Goal: Task Accomplishment & Management: Use online tool/utility

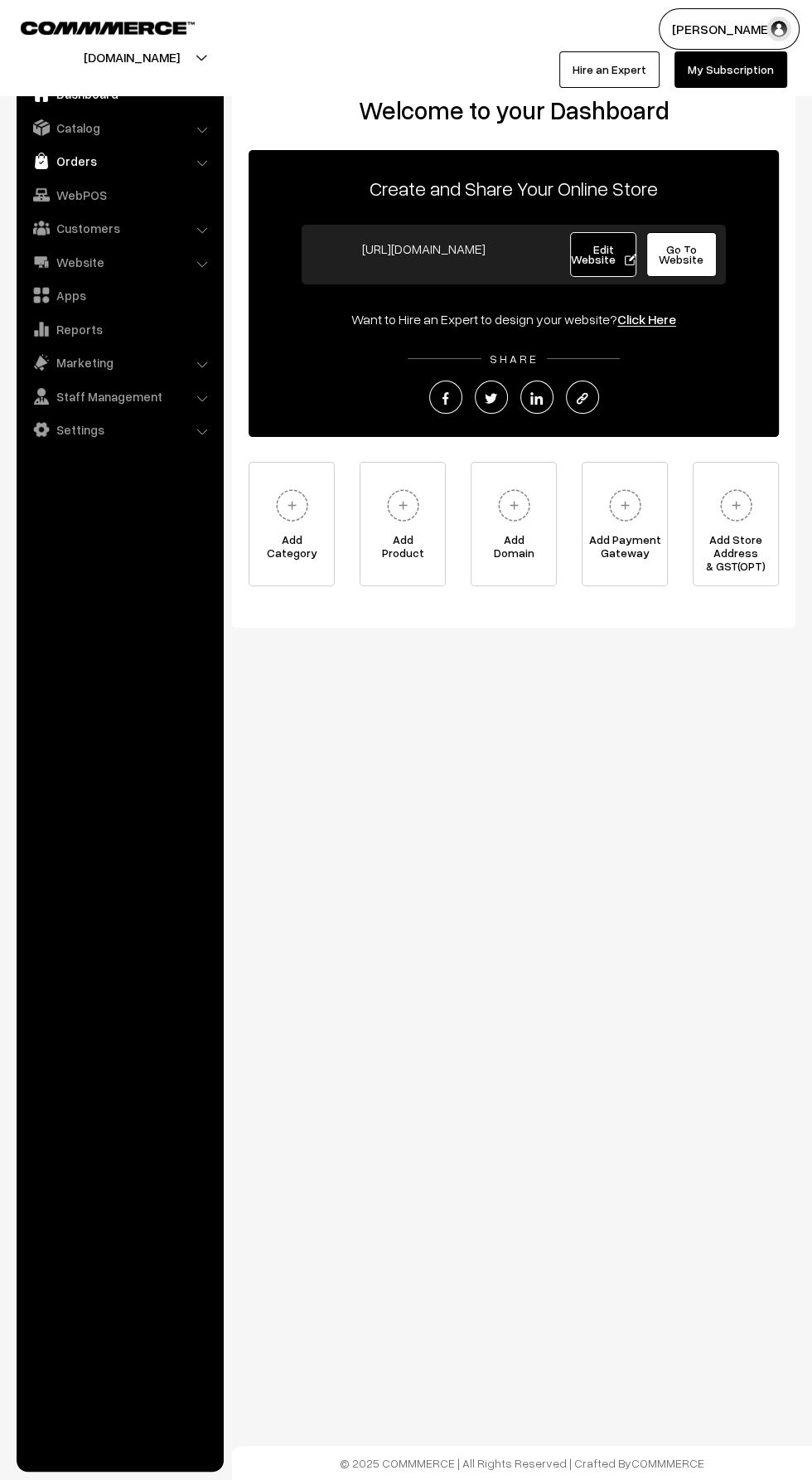
click at [42, 161] on img at bounding box center [41, 161] width 17 height 17
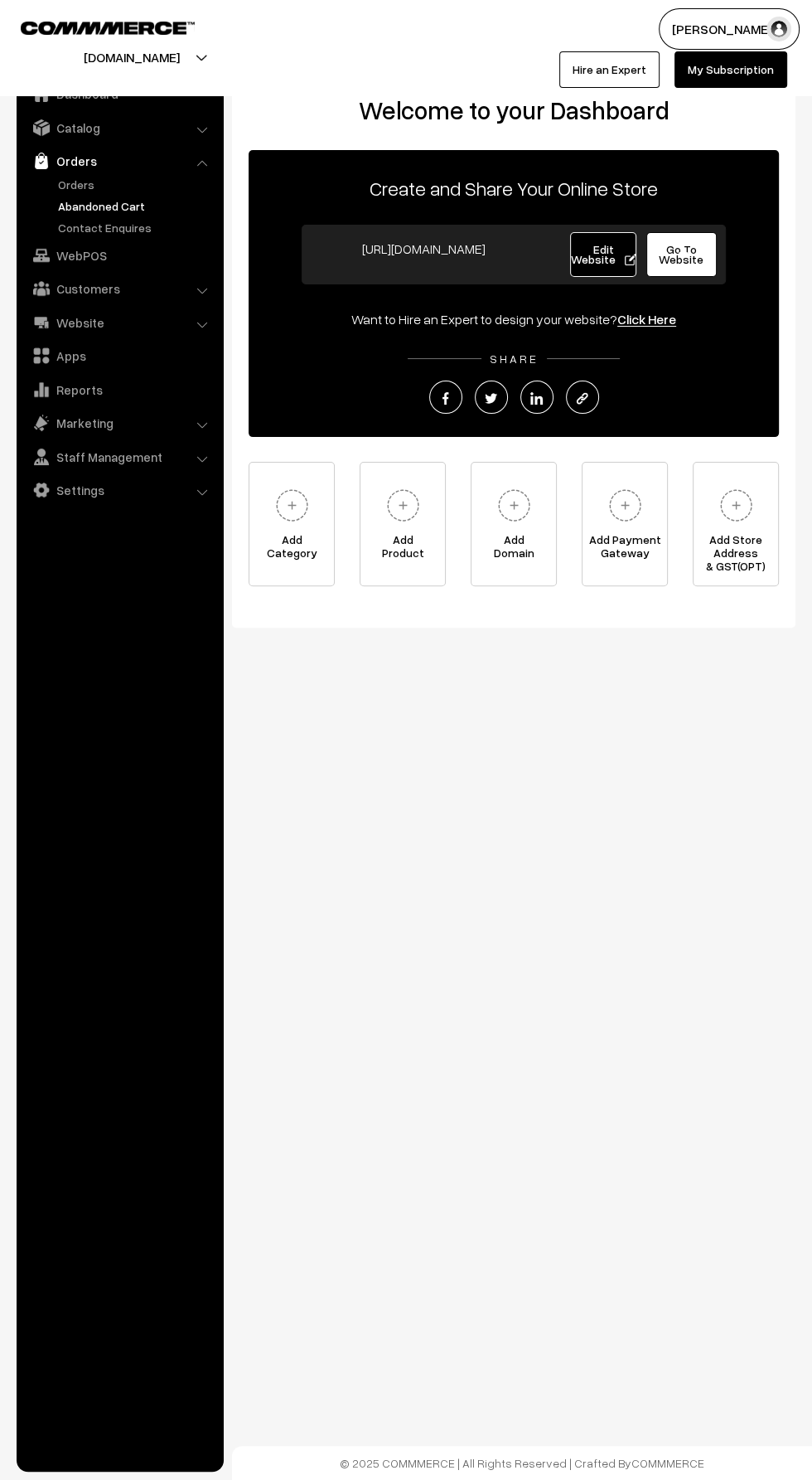
click at [69, 205] on link "Abandoned Cart" at bounding box center [135, 206] width 164 height 18
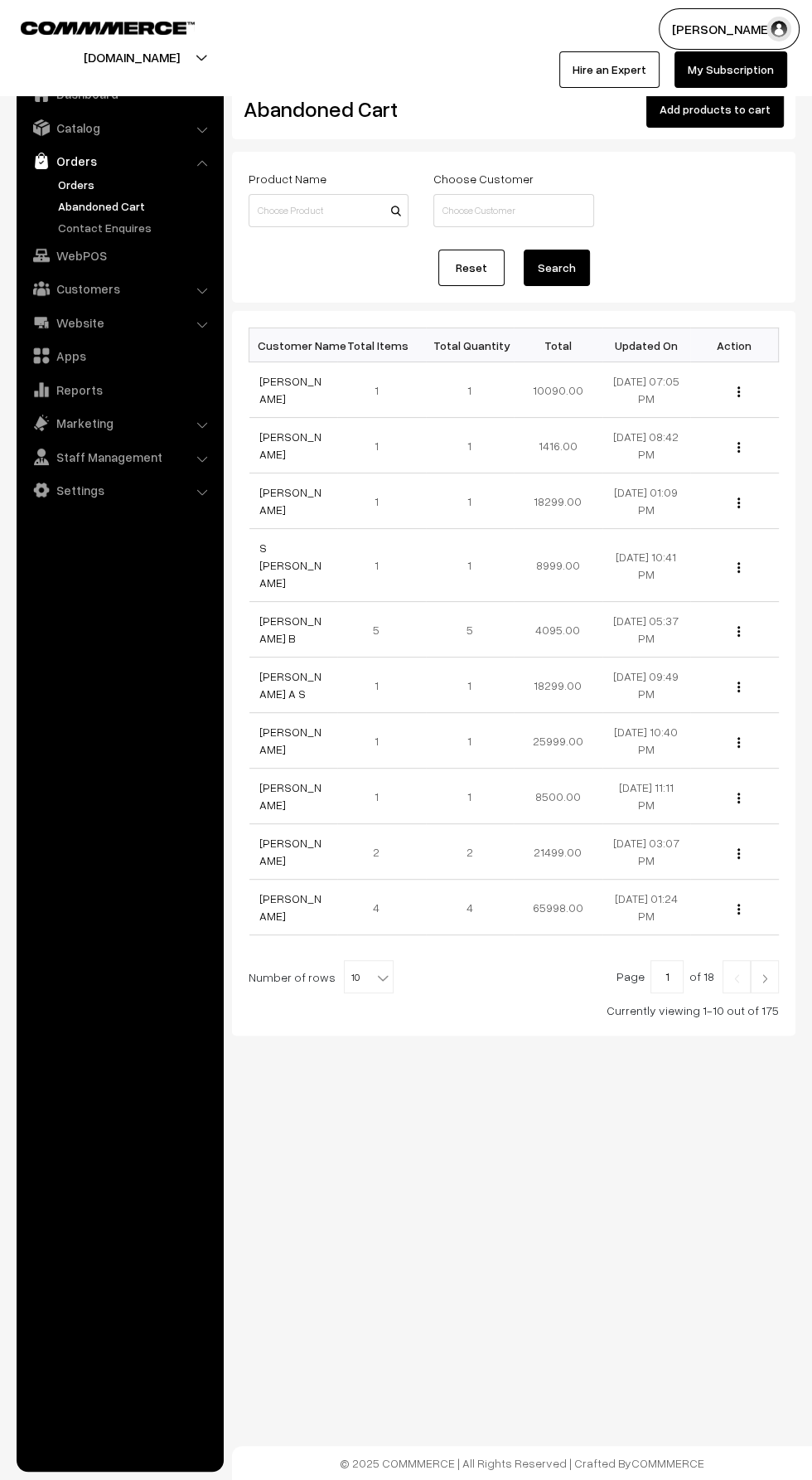
click at [70, 184] on link "Orders" at bounding box center [135, 185] width 164 height 18
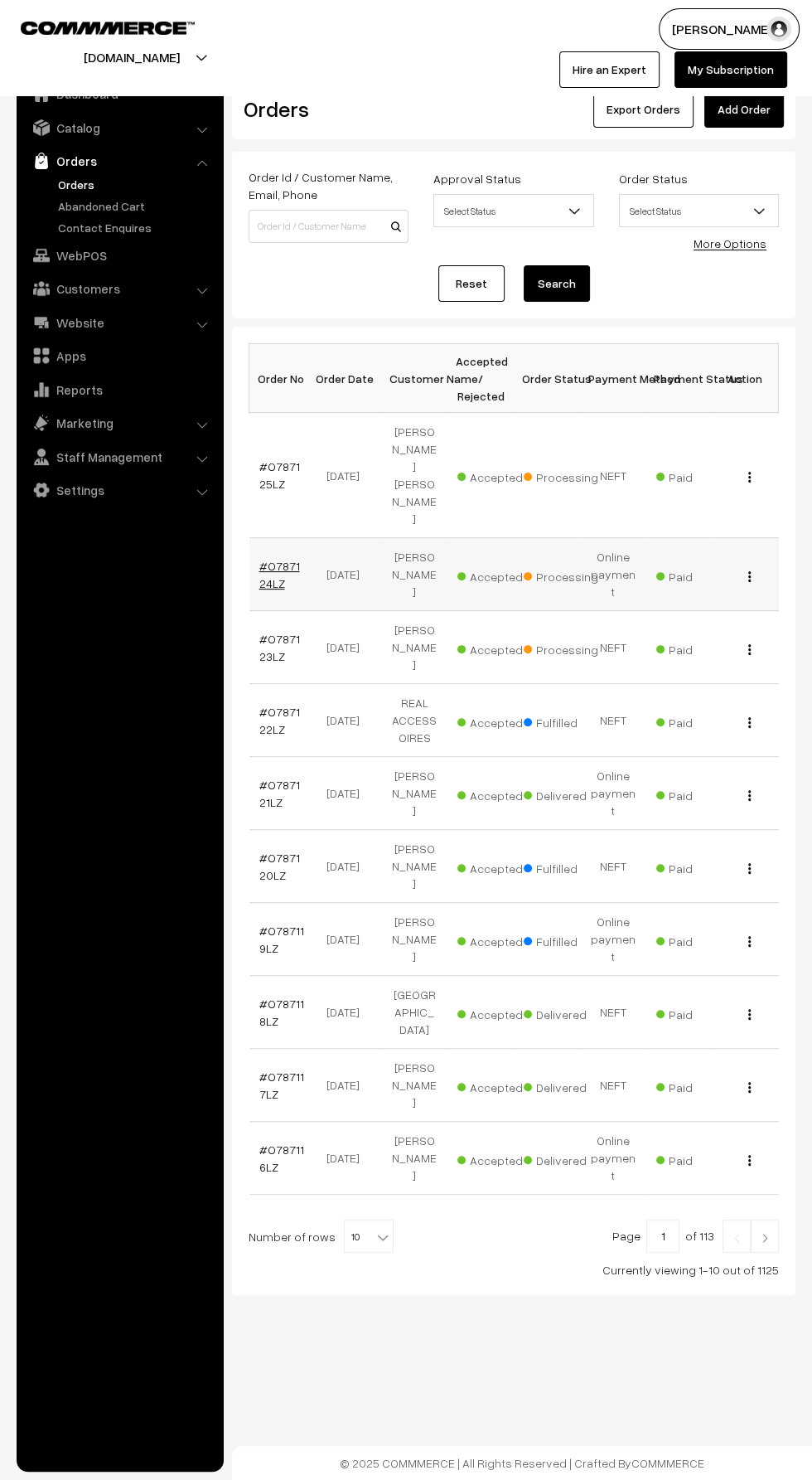
click at [295, 559] on link "#O787124LZ" at bounding box center [280, 574] width 41 height 31
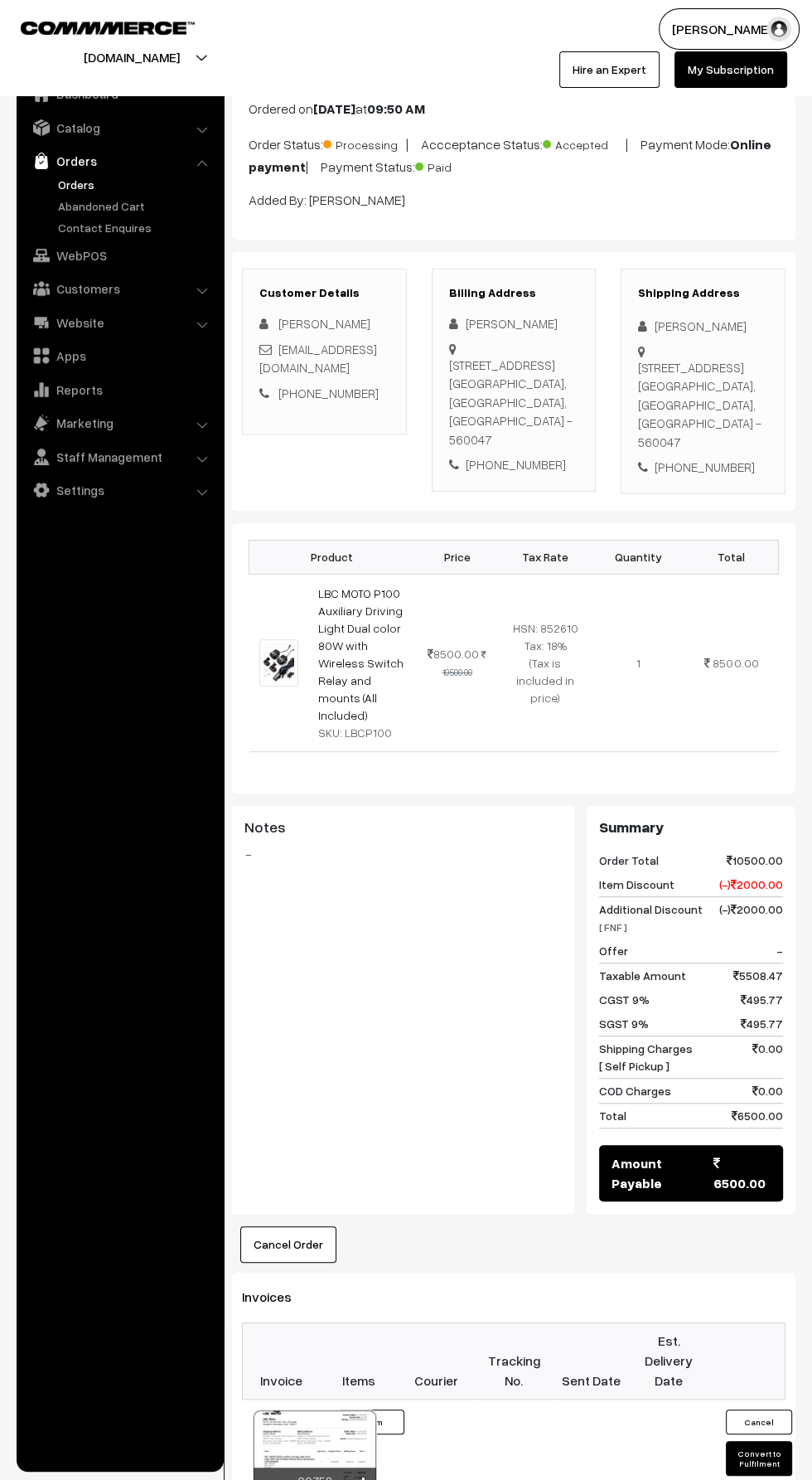
scroll to position [94, 0]
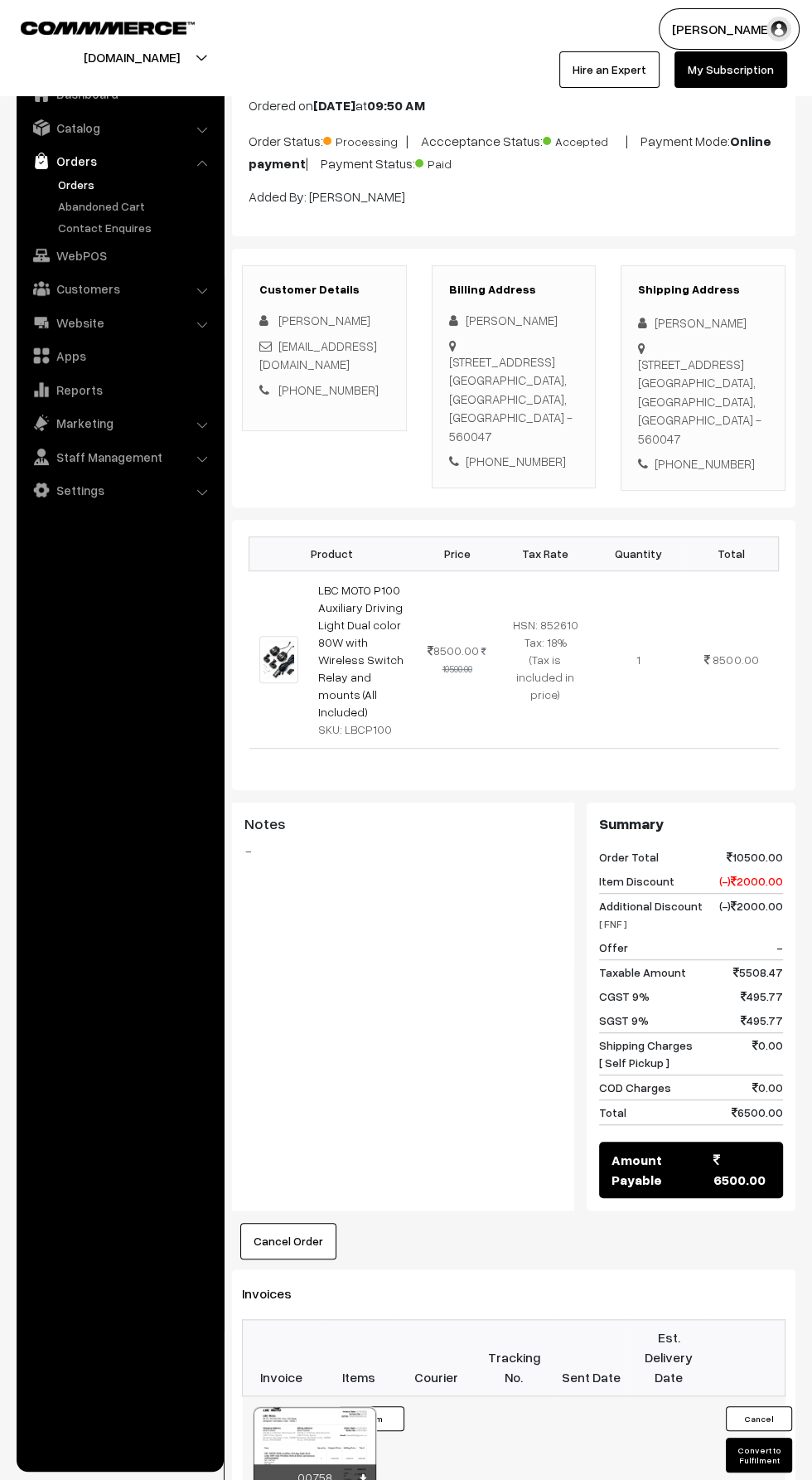
click at [759, 1438] on button "Convert to Fulfilment" at bounding box center [759, 1456] width 66 height 35
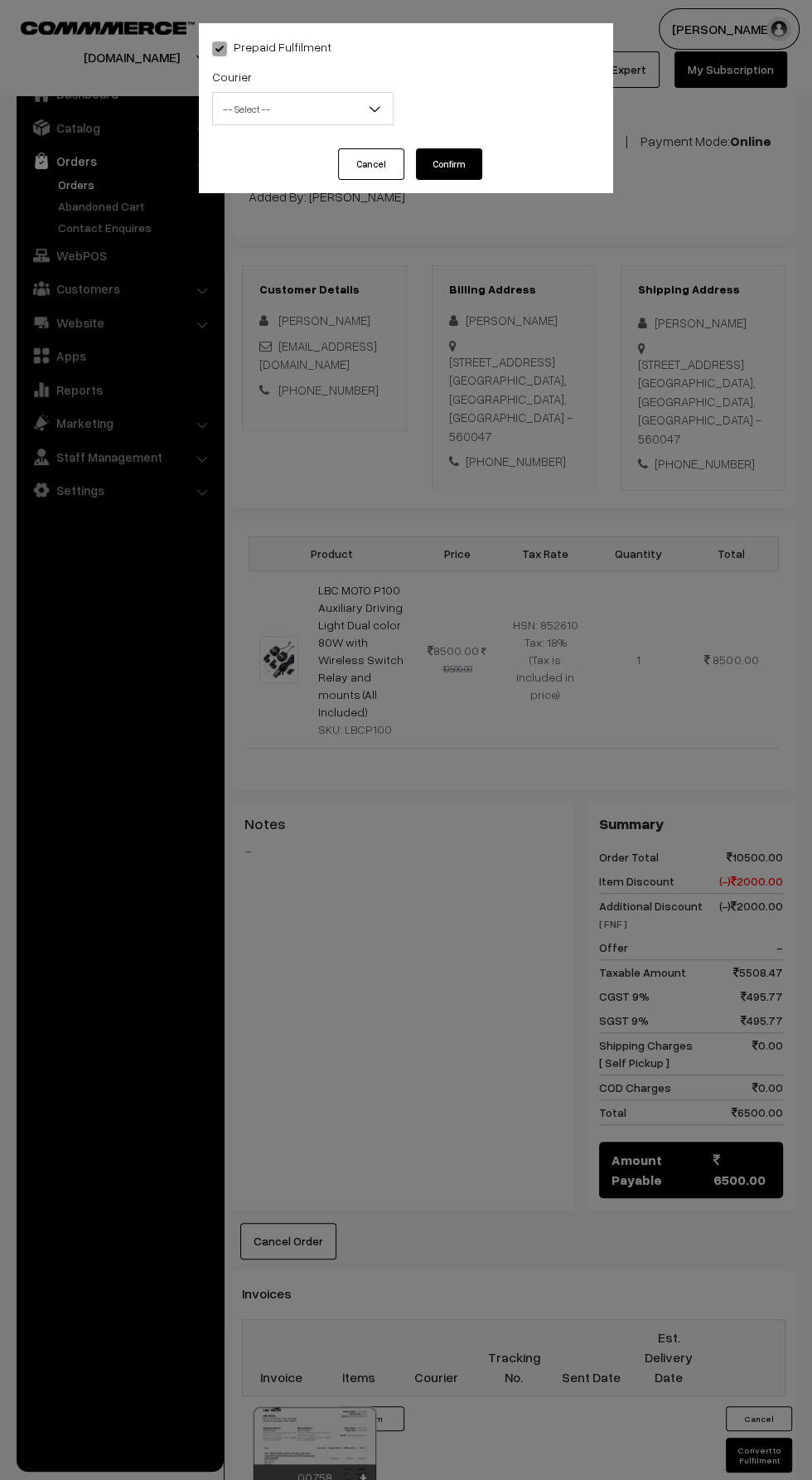
click at [265, 119] on span "-- Select --" at bounding box center [302, 109] width 180 height 29
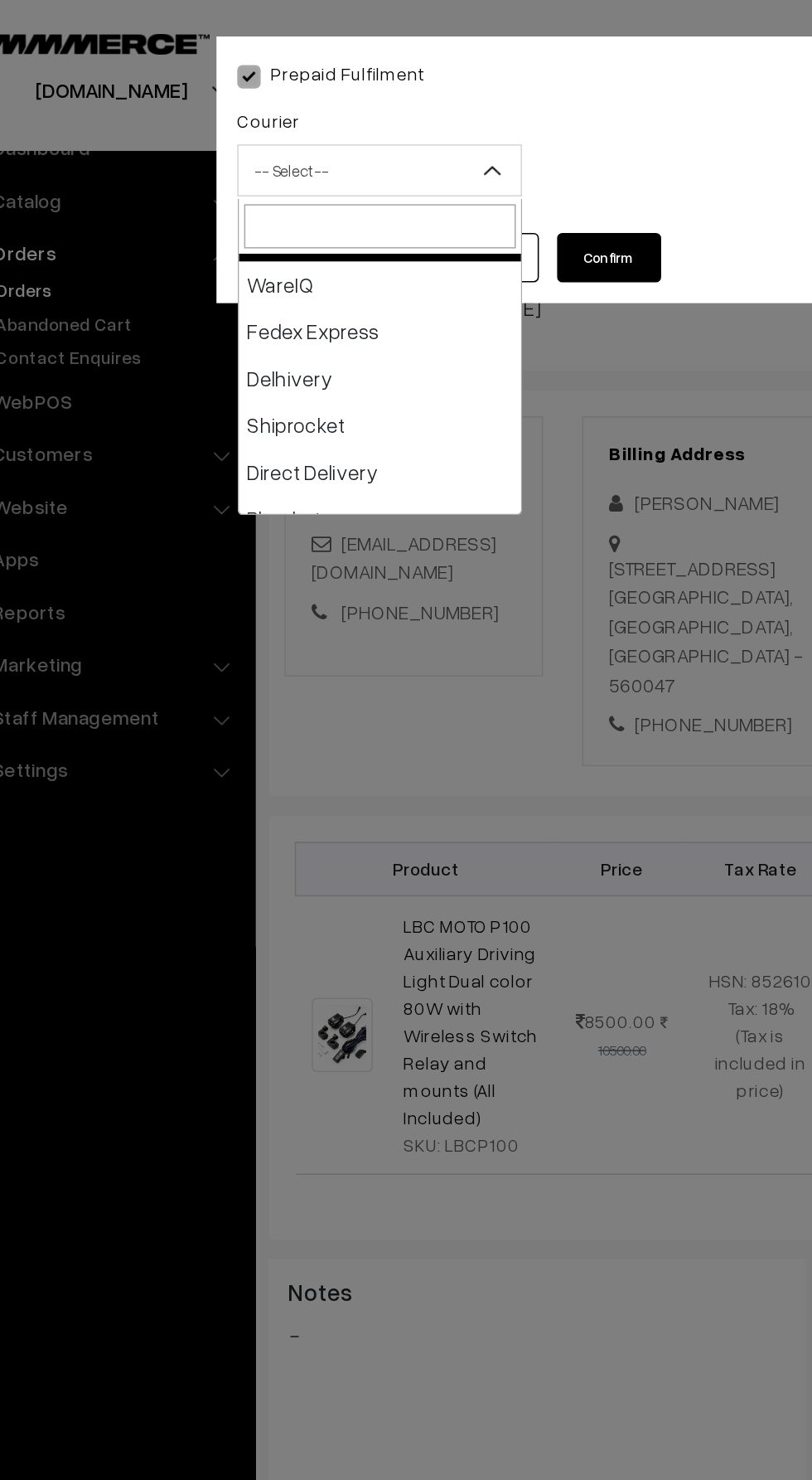
scroll to position [37, 0]
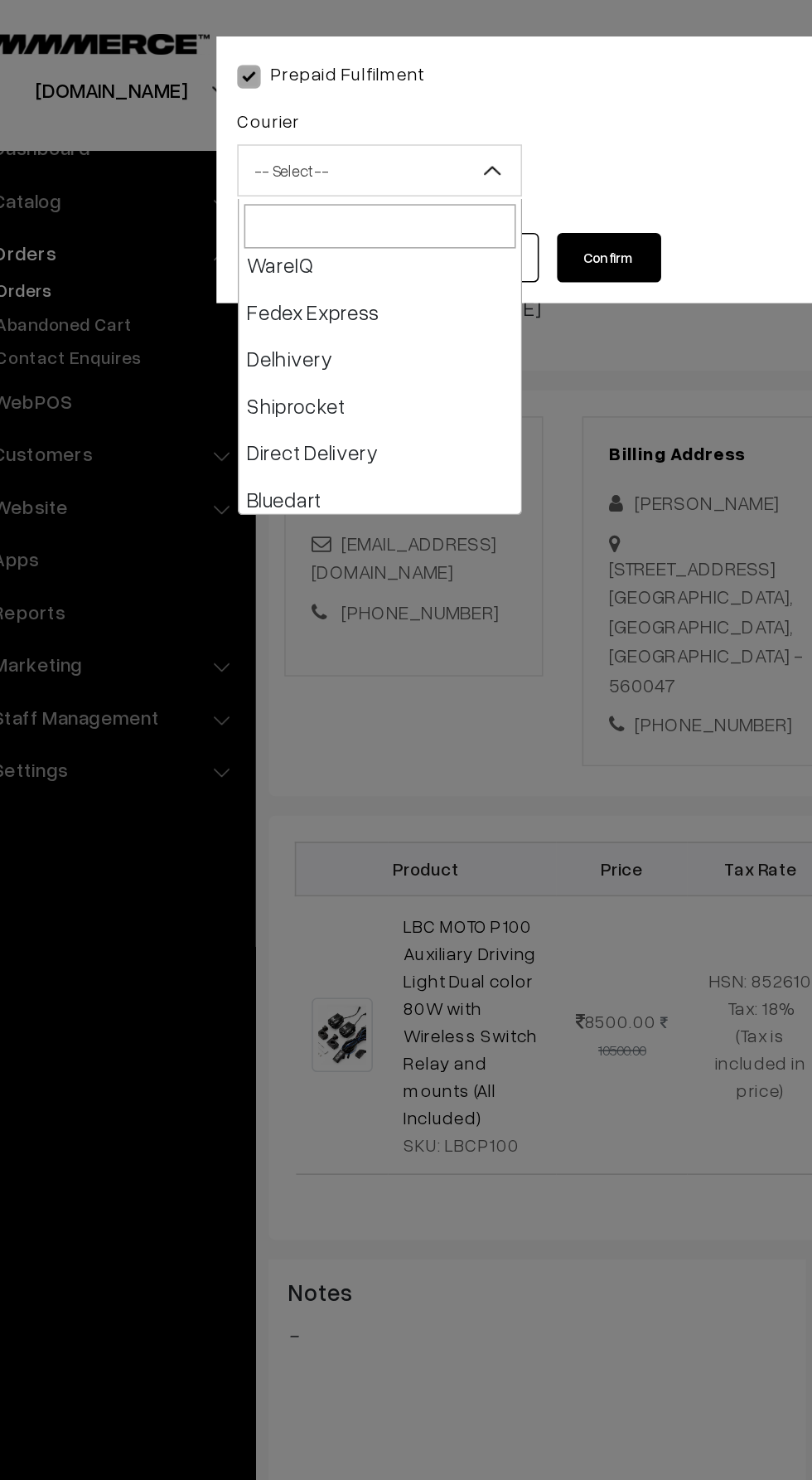
select select "5"
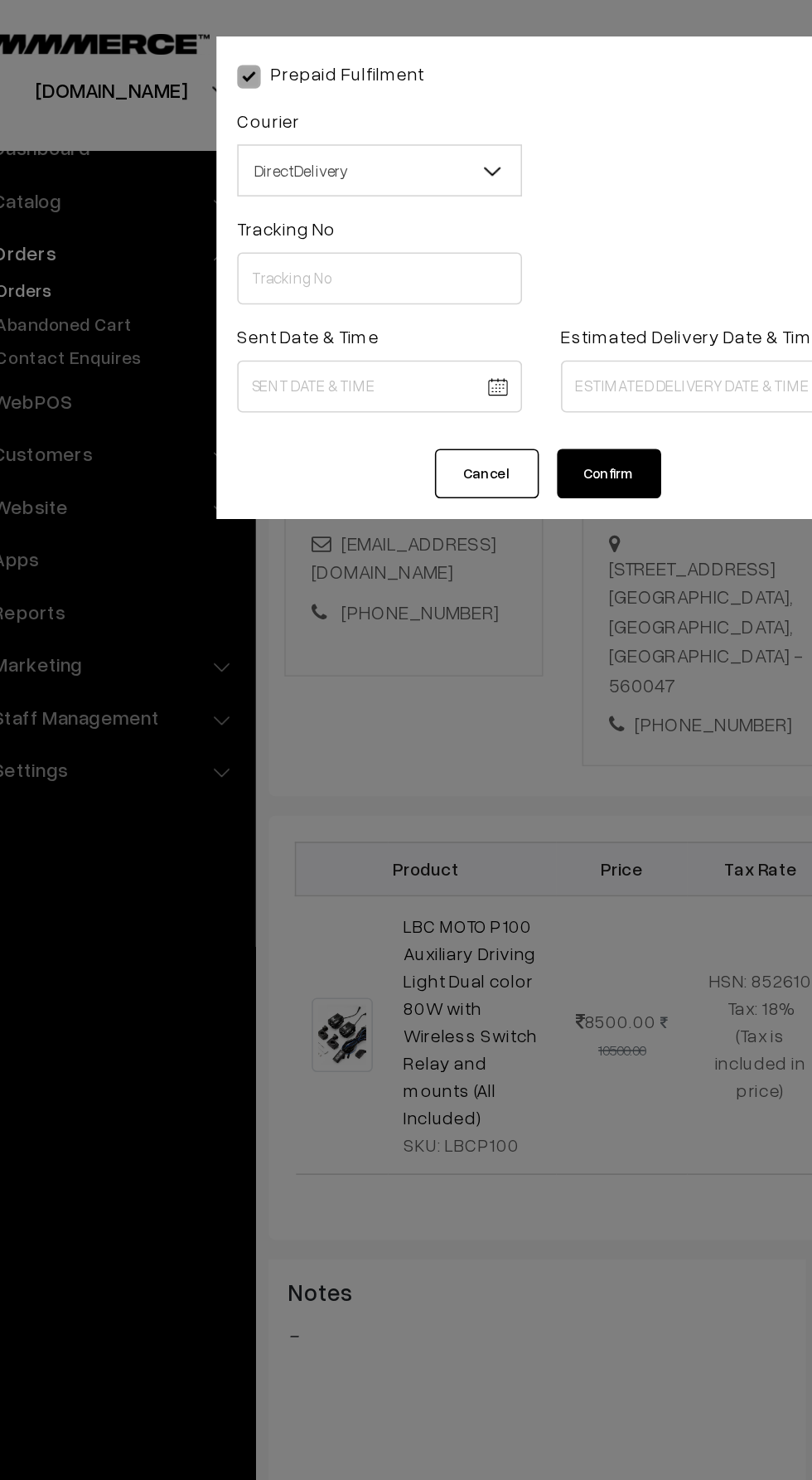
click at [435, 307] on button "Confirm" at bounding box center [449, 302] width 66 height 31
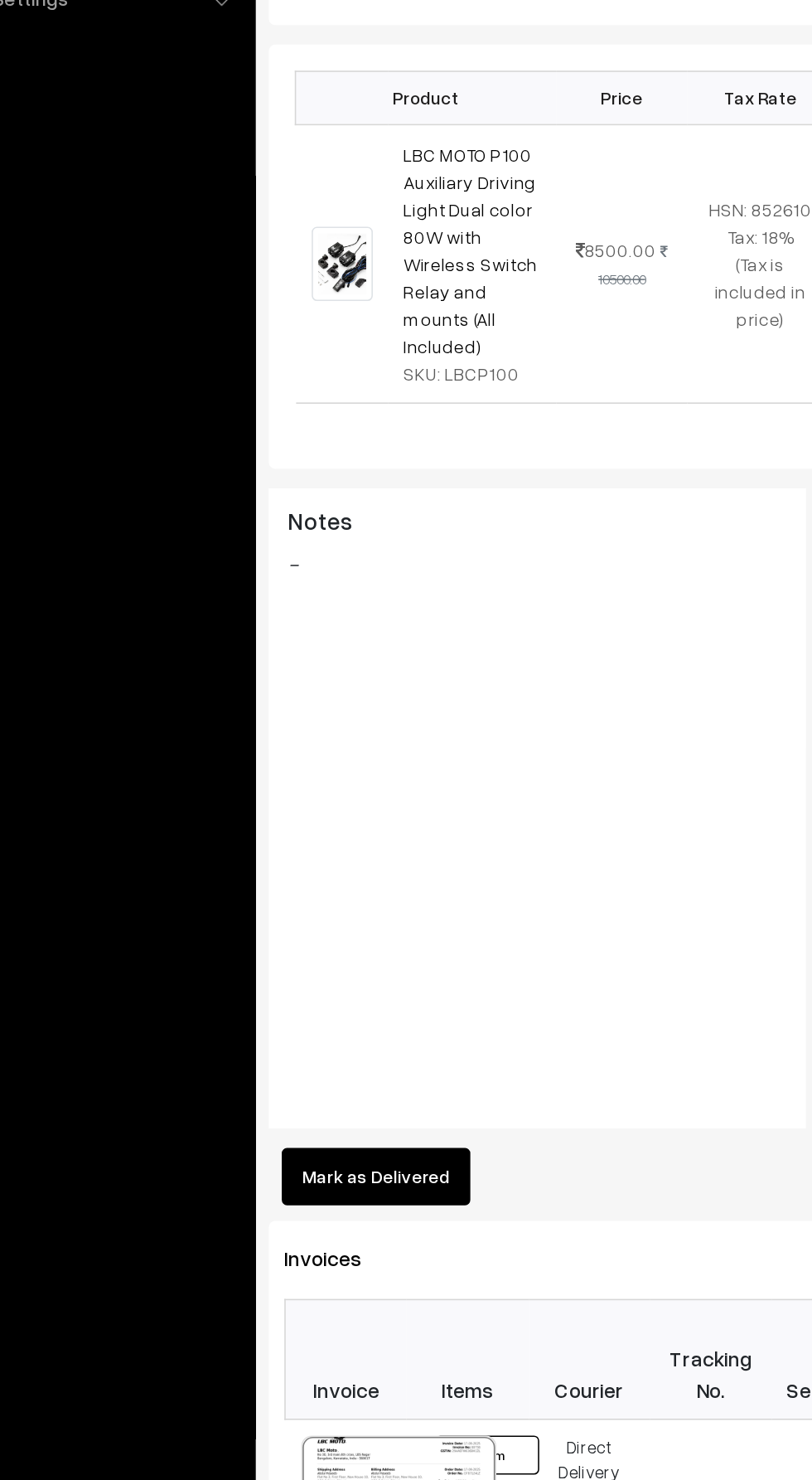
scroll to position [95, 0]
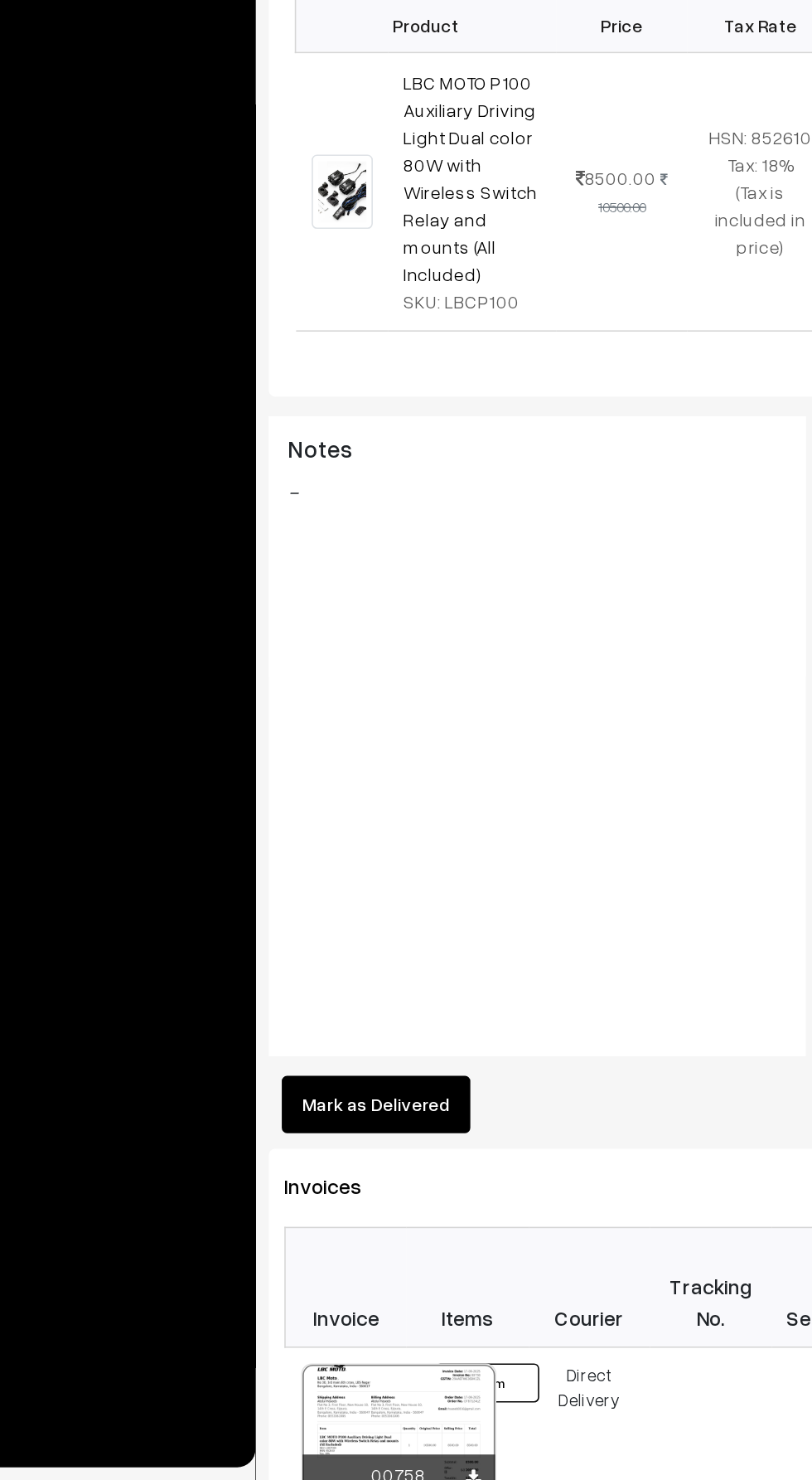
click at [331, 1222] on button "Mark as Delivered" at bounding box center [300, 1240] width 121 height 36
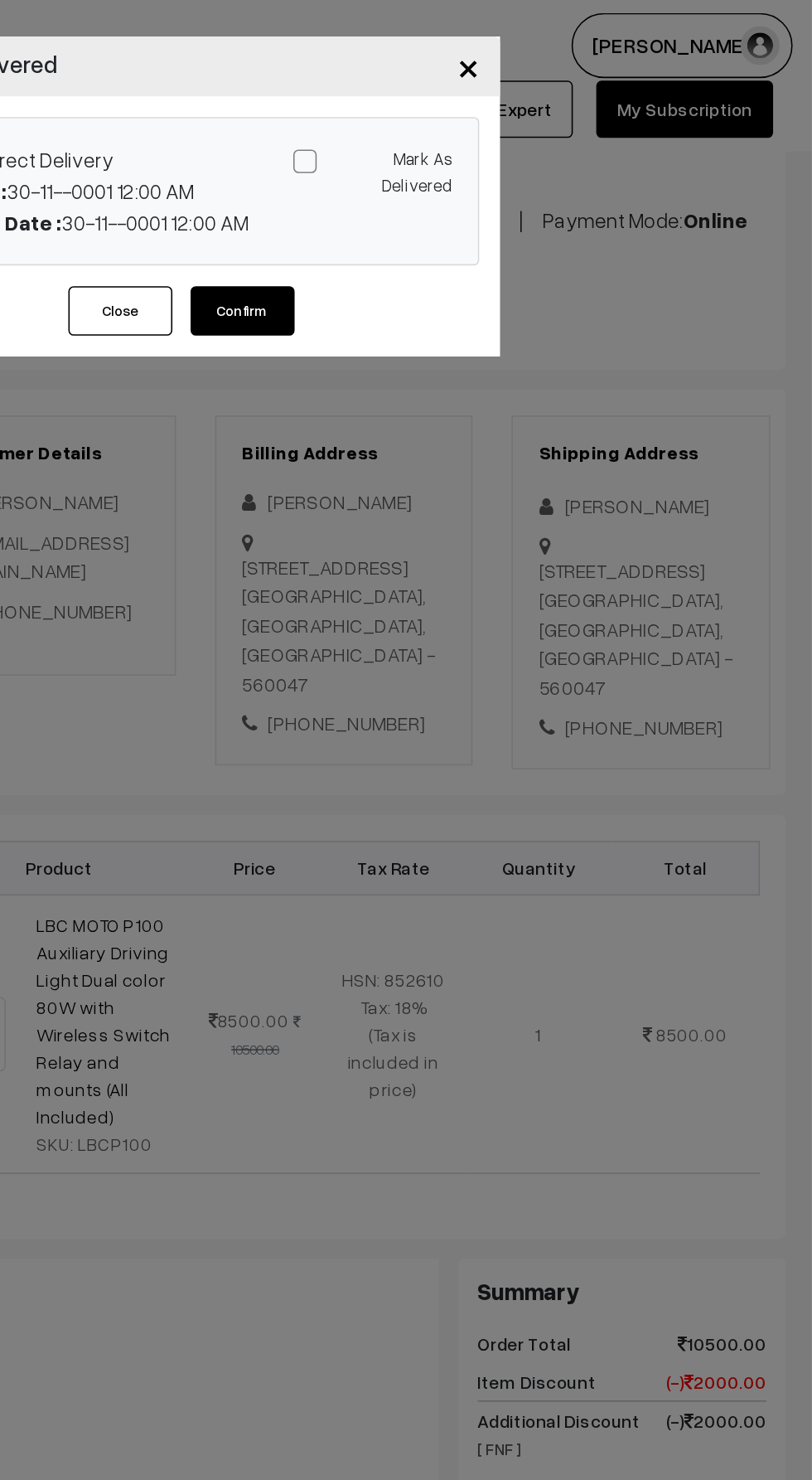
click at [481, 103] on span at bounding box center [488, 102] width 15 height 15
click at [524, 103] on input "Mark As Delivered" at bounding box center [529, 99] width 11 height 11
checkbox input "true"
click at [447, 198] on button "Confirm" at bounding box center [449, 198] width 66 height 31
